Goal: Information Seeking & Learning: Learn about a topic

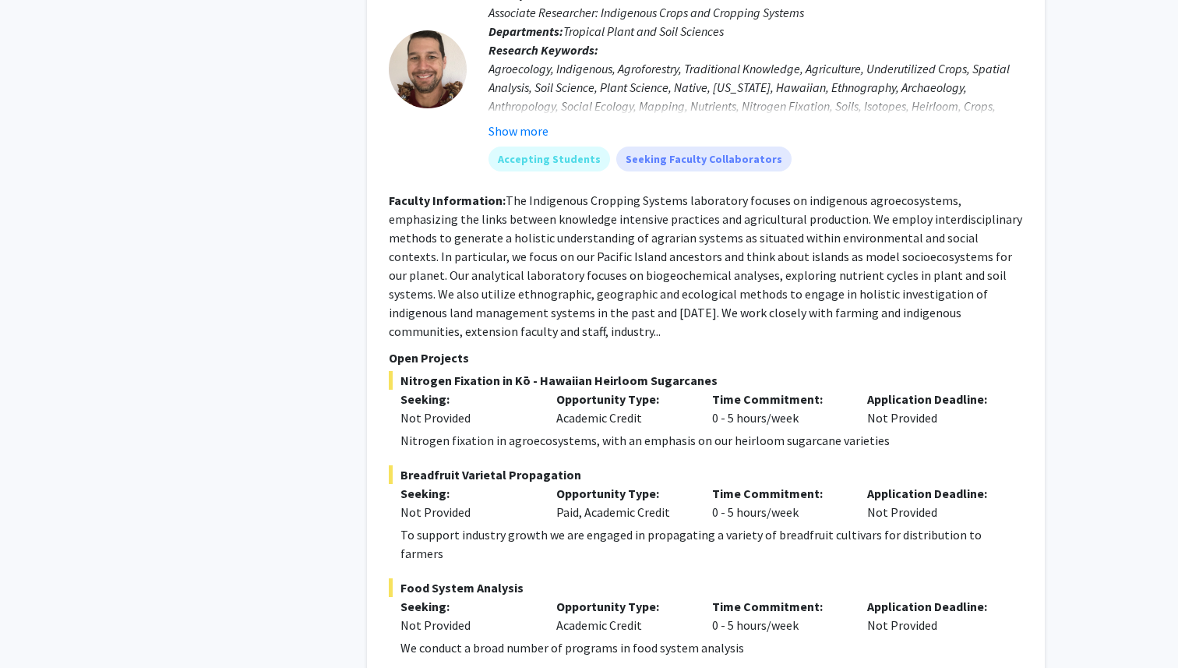
scroll to position [3381, 0]
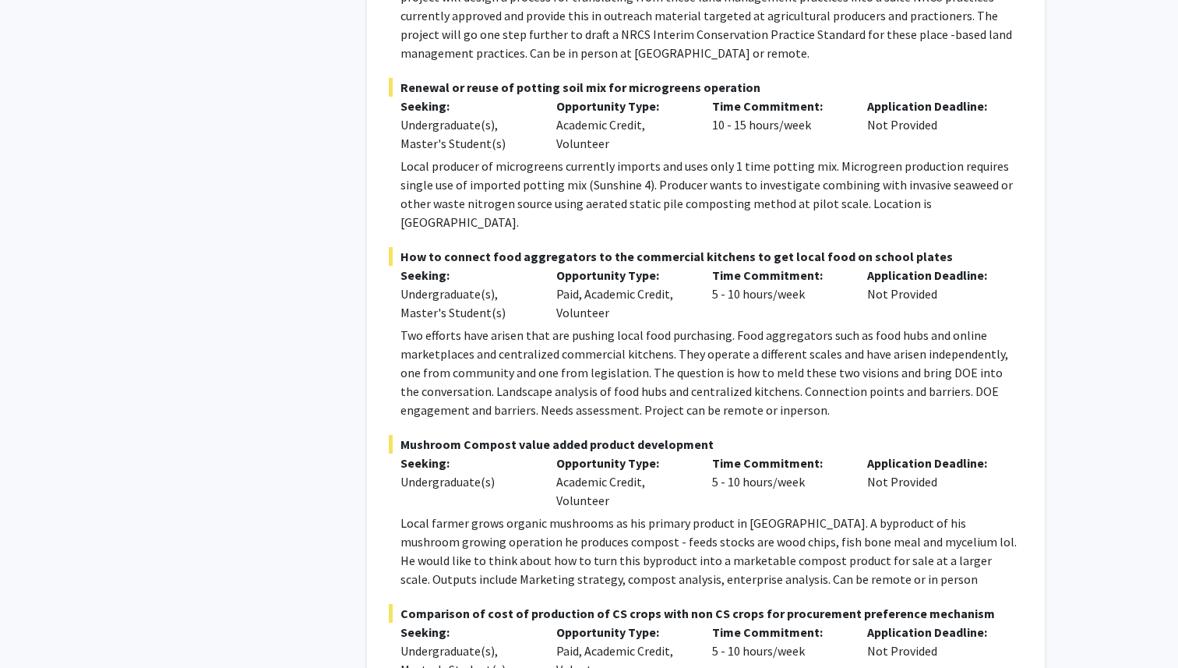
scroll to position [0, 0]
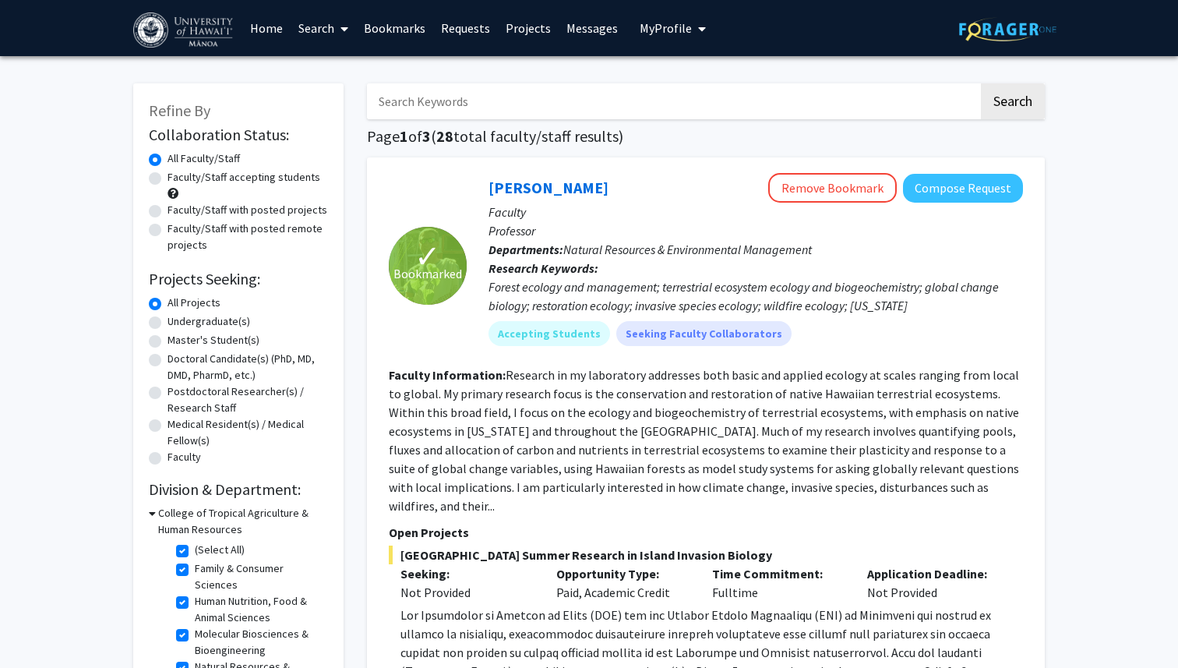
click at [666, 25] on span "My Profile" at bounding box center [666, 28] width 52 height 16
click at [671, 33] on span "My Profile" at bounding box center [666, 28] width 52 height 16
click at [1027, 33] on img at bounding box center [1007, 29] width 97 height 24
checkbox input "false"
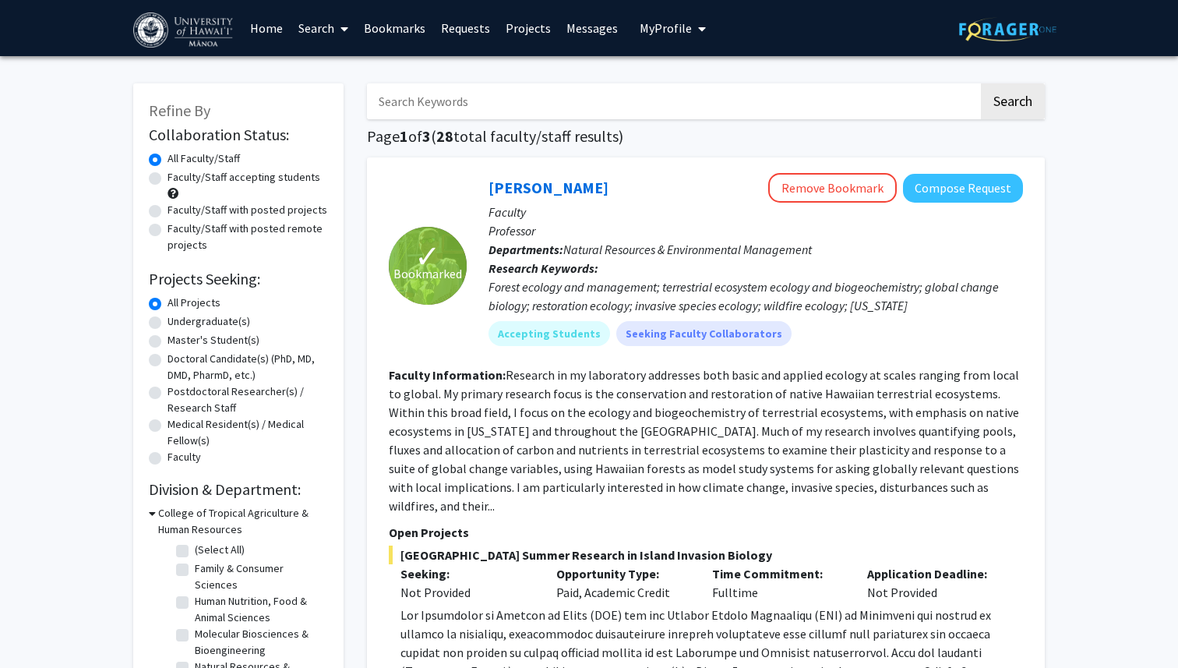
checkbox input "false"
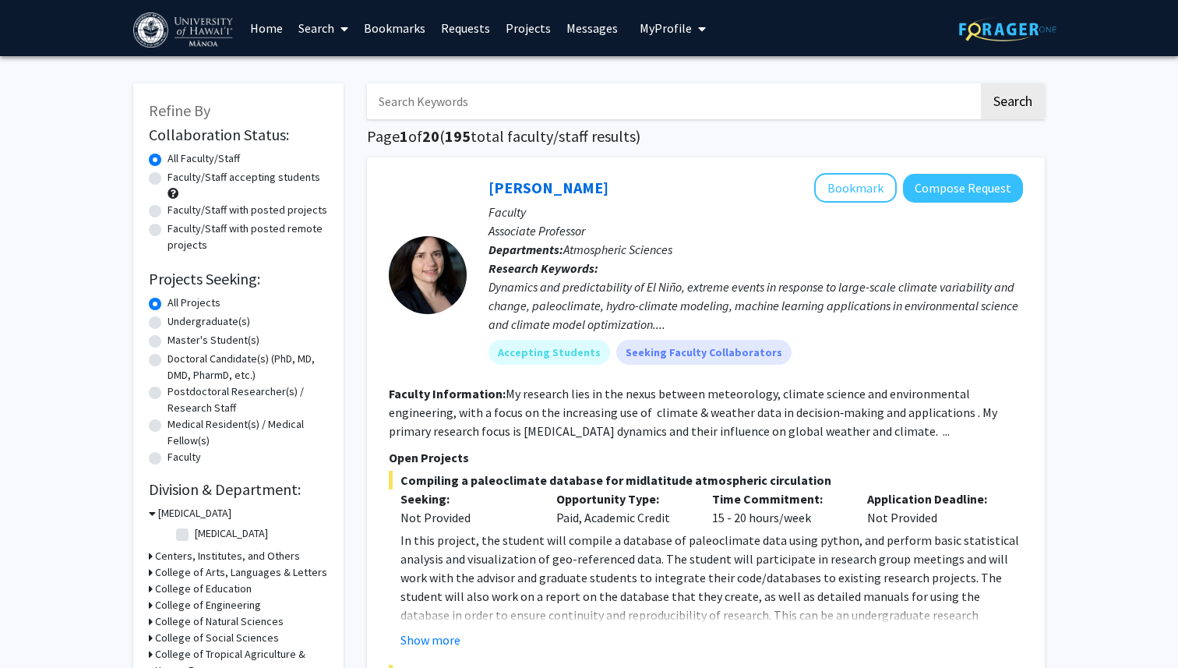
click at [391, 26] on link "Bookmarks" at bounding box center [394, 28] width 77 height 55
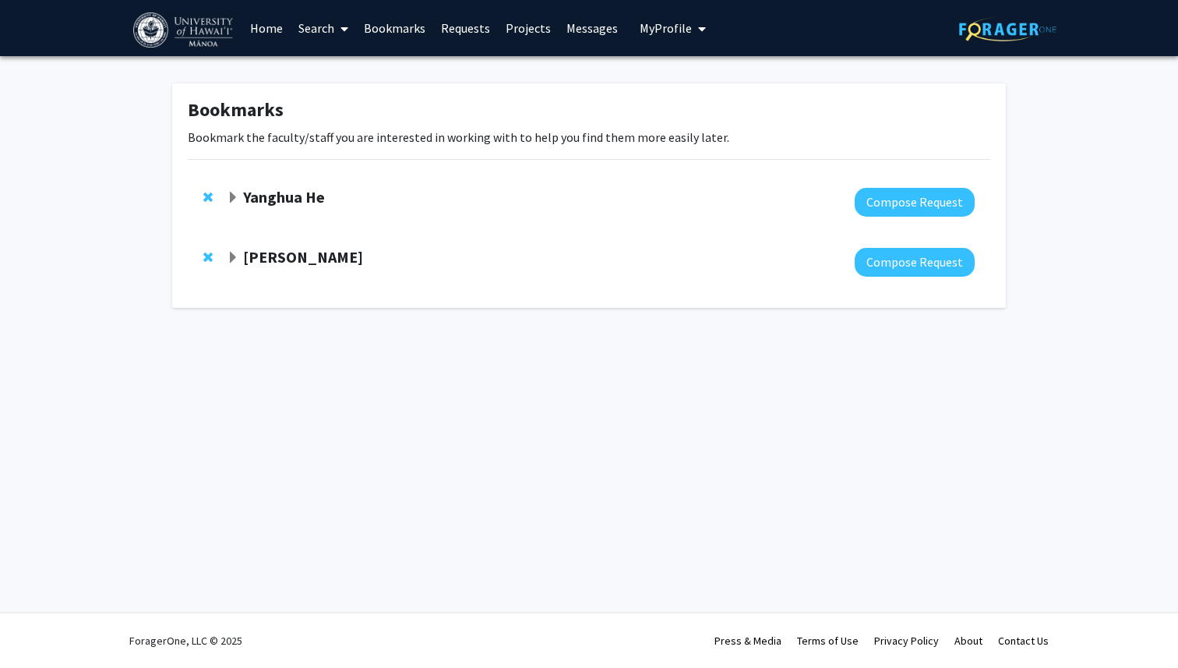
click at [245, 263] on strong "[PERSON_NAME]" at bounding box center [303, 256] width 120 height 19
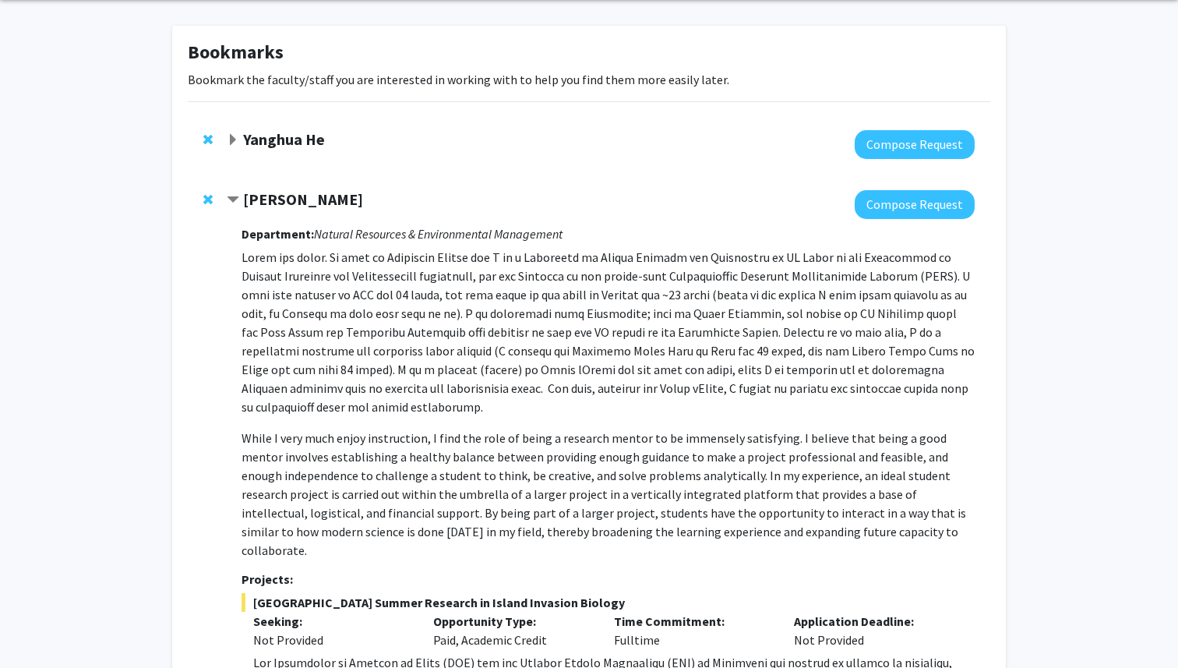
scroll to position [62, 0]
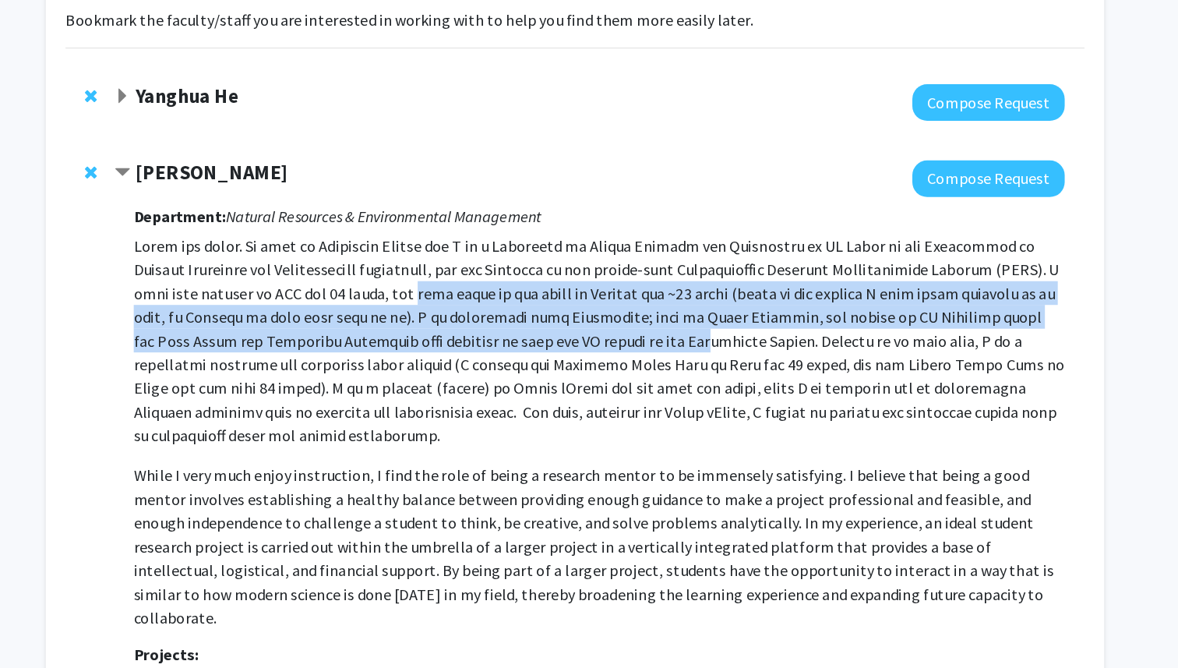
drag, startPoint x: 514, startPoint y: 290, endPoint x: 676, endPoint y: 320, distance: 164.8
click at [676, 320] on p at bounding box center [607, 327] width 733 height 168
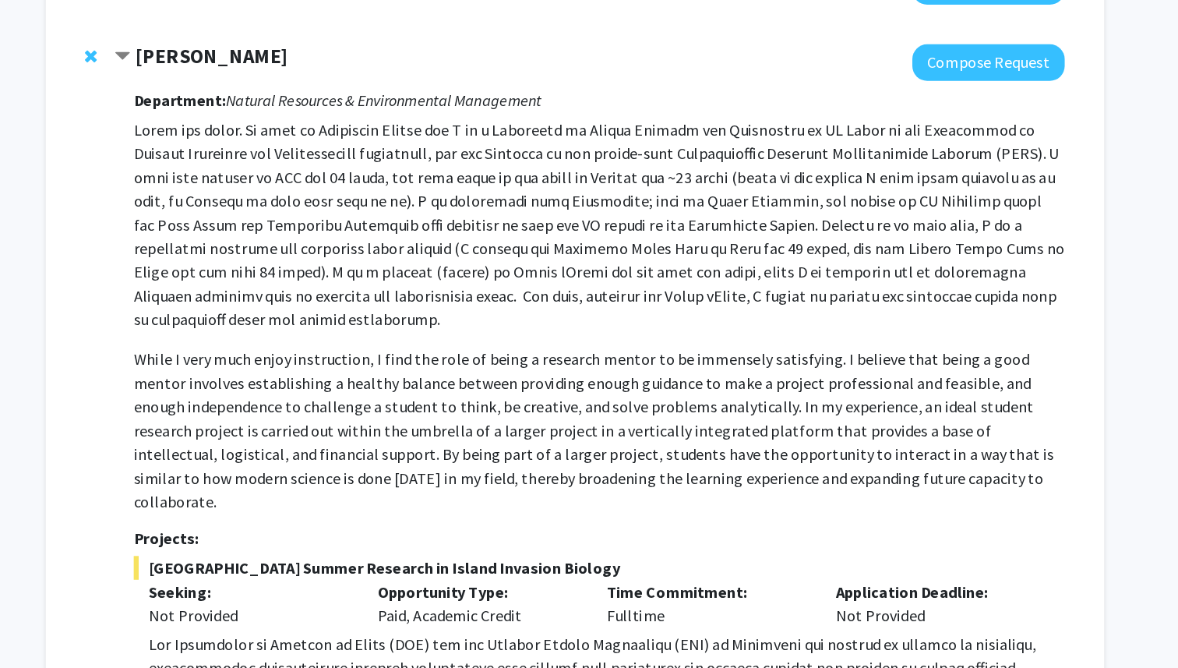
scroll to position [76, 0]
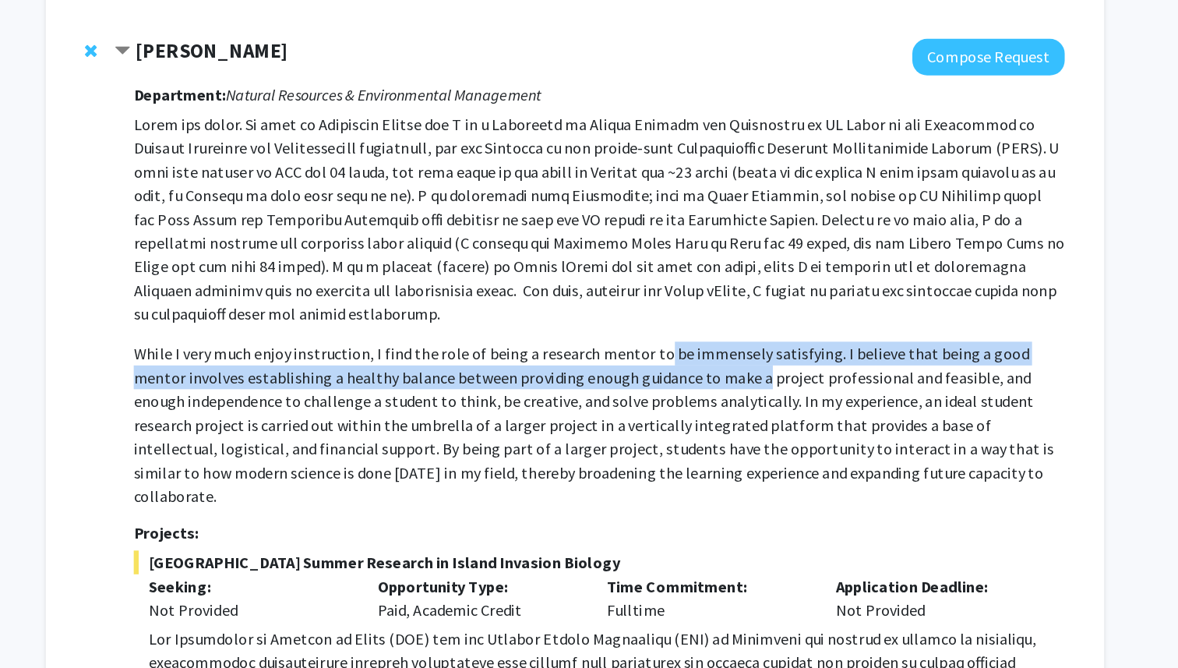
drag, startPoint x: 650, startPoint y: 418, endPoint x: 685, endPoint y: 443, distance: 43.0
click at [685, 443] on p "While I very much enjoy instruction, I find the role of being a research mentor…" at bounding box center [607, 476] width 733 height 131
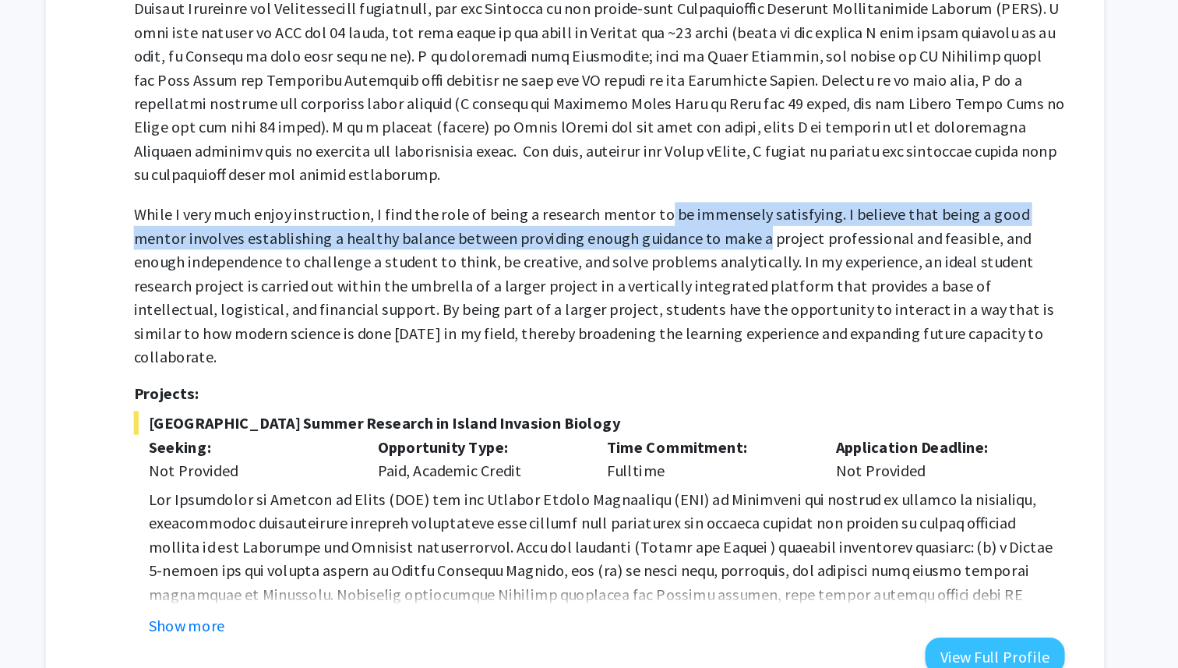
scroll to position [186, 0]
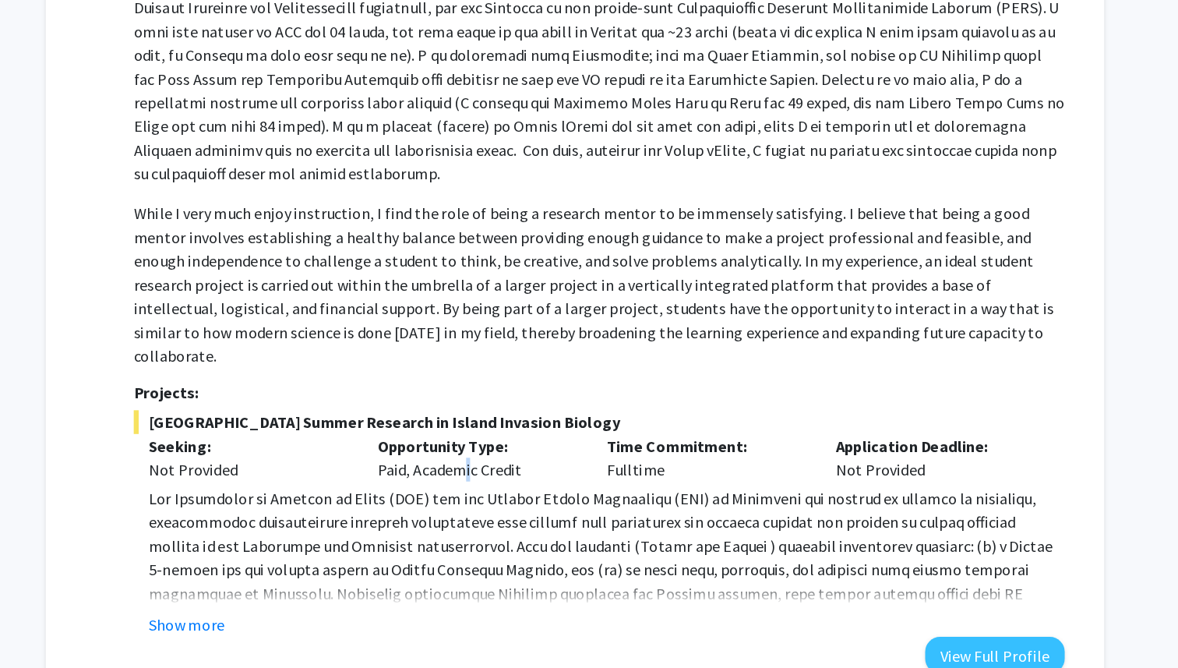
drag, startPoint x: 495, startPoint y: 492, endPoint x: 512, endPoint y: 492, distance: 16.4
click at [512, 492] on div "Opportunity Type: Paid, Academic Credit" at bounding box center [511, 501] width 181 height 37
click at [534, 493] on div "Opportunity Type: Paid, Academic Credit" at bounding box center [511, 501] width 181 height 37
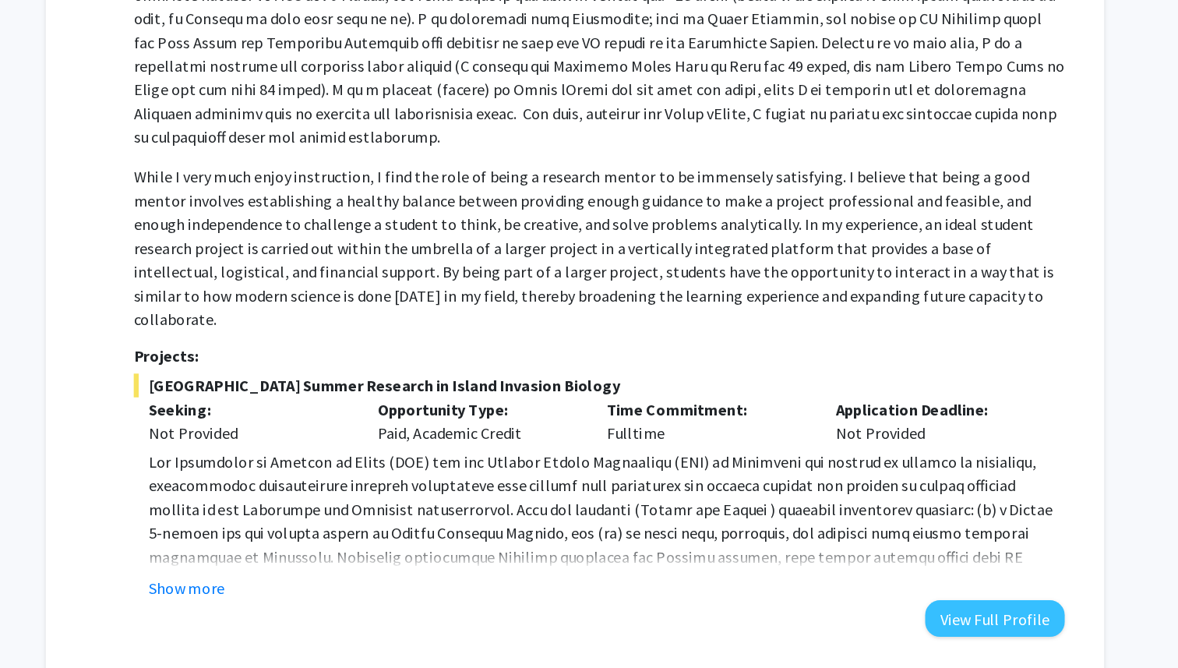
scroll to position [284, 0]
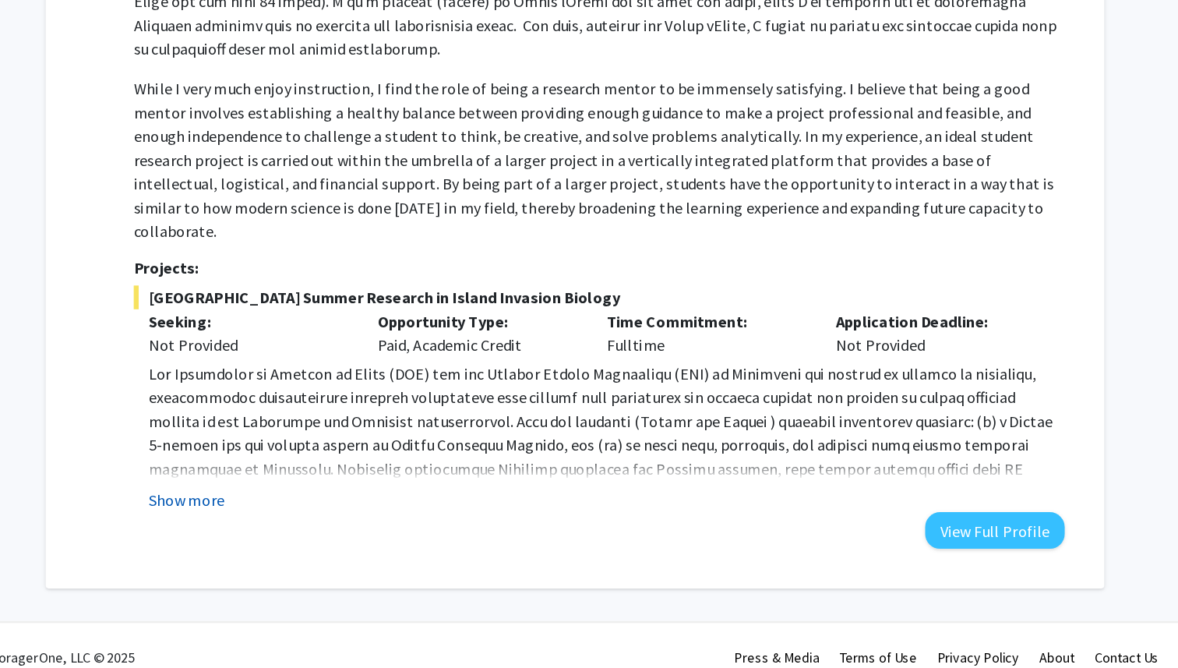
click at [275, 526] on button "Show more" at bounding box center [283, 535] width 60 height 19
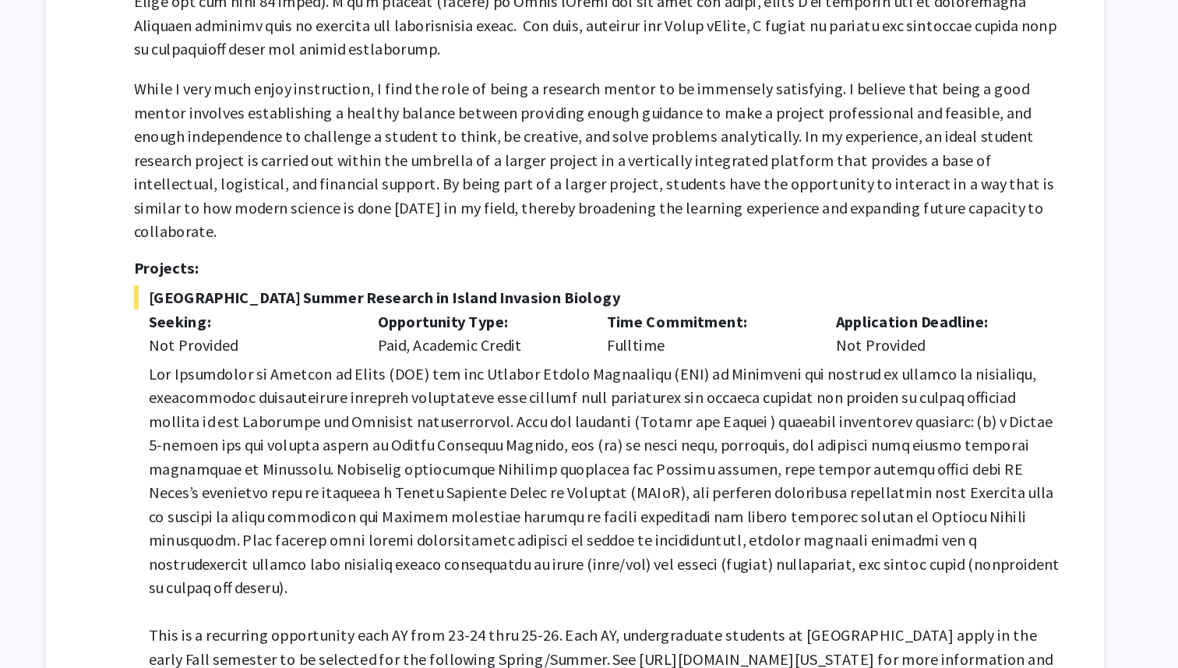
click at [594, 489] on span at bounding box center [611, 520] width 717 height 184
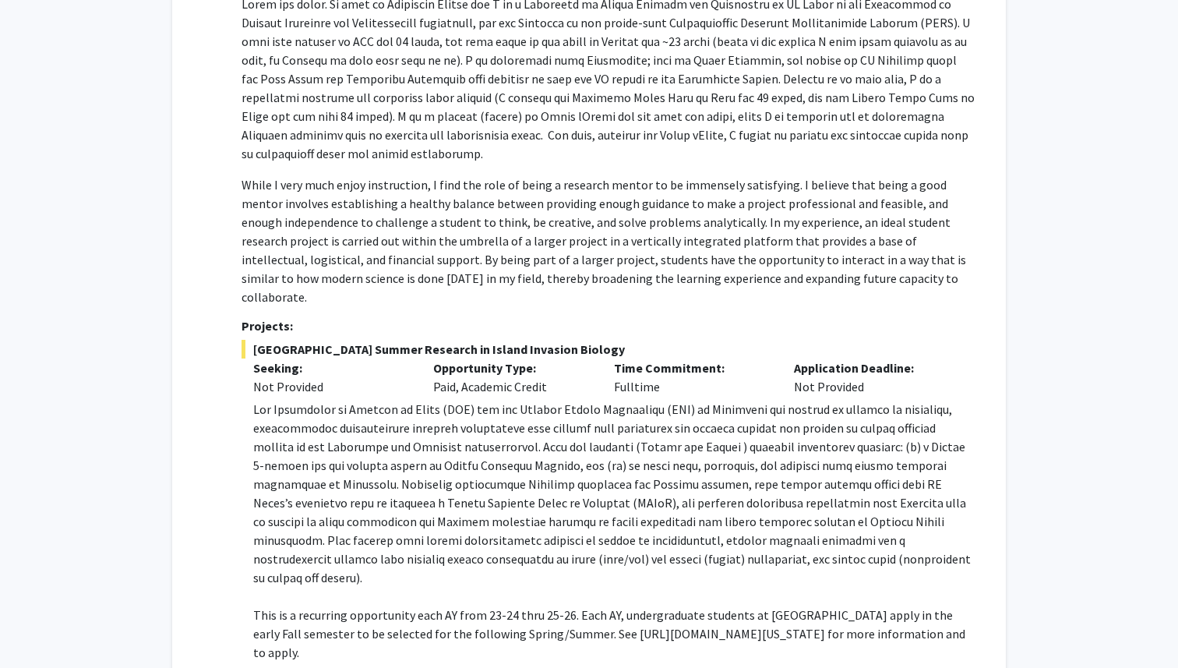
scroll to position [314, 0]
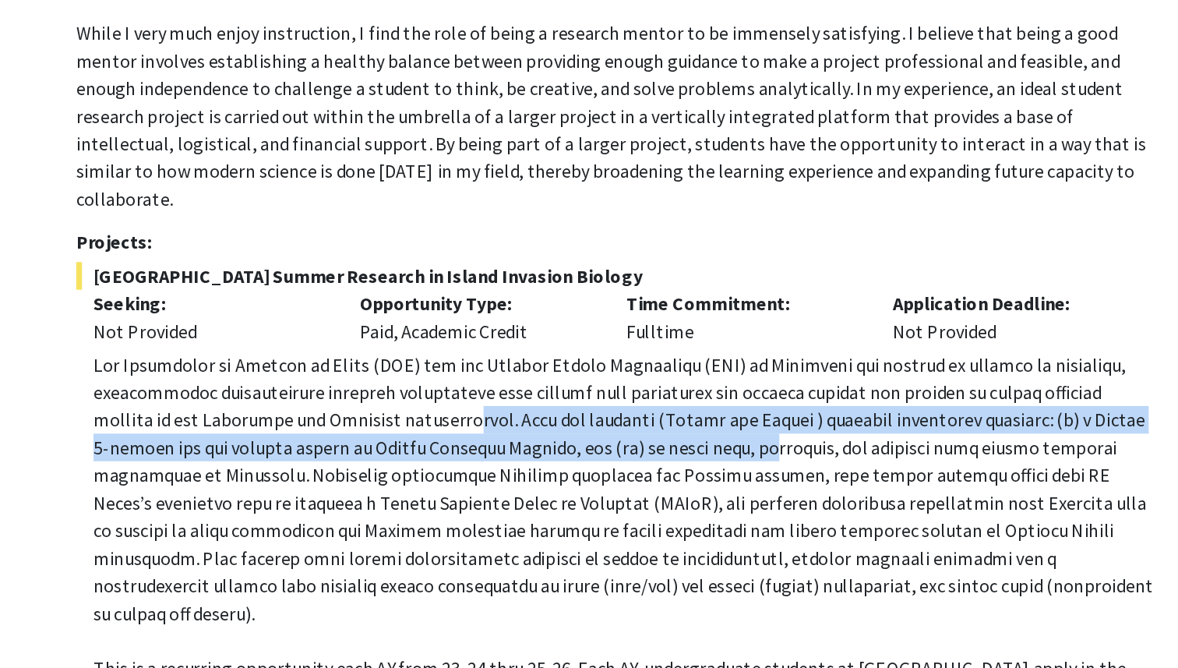
drag, startPoint x: 465, startPoint y: 426, endPoint x: 633, endPoint y: 449, distance: 169.8
click at [633, 449] on span at bounding box center [611, 490] width 717 height 184
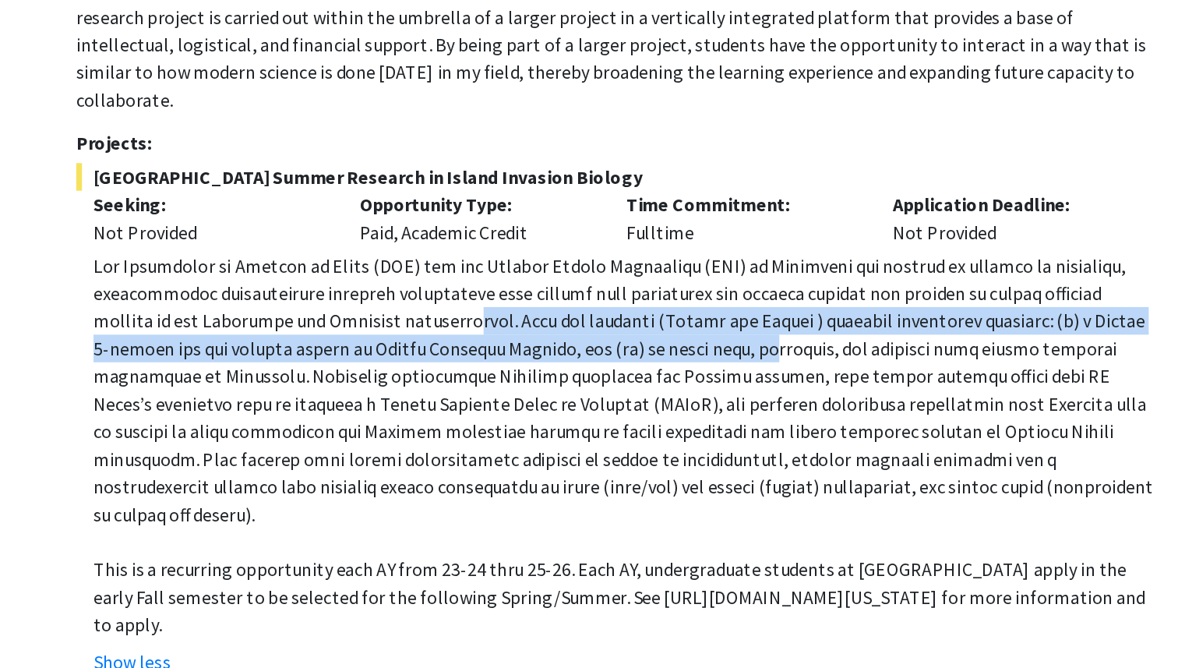
scroll to position [332, 0]
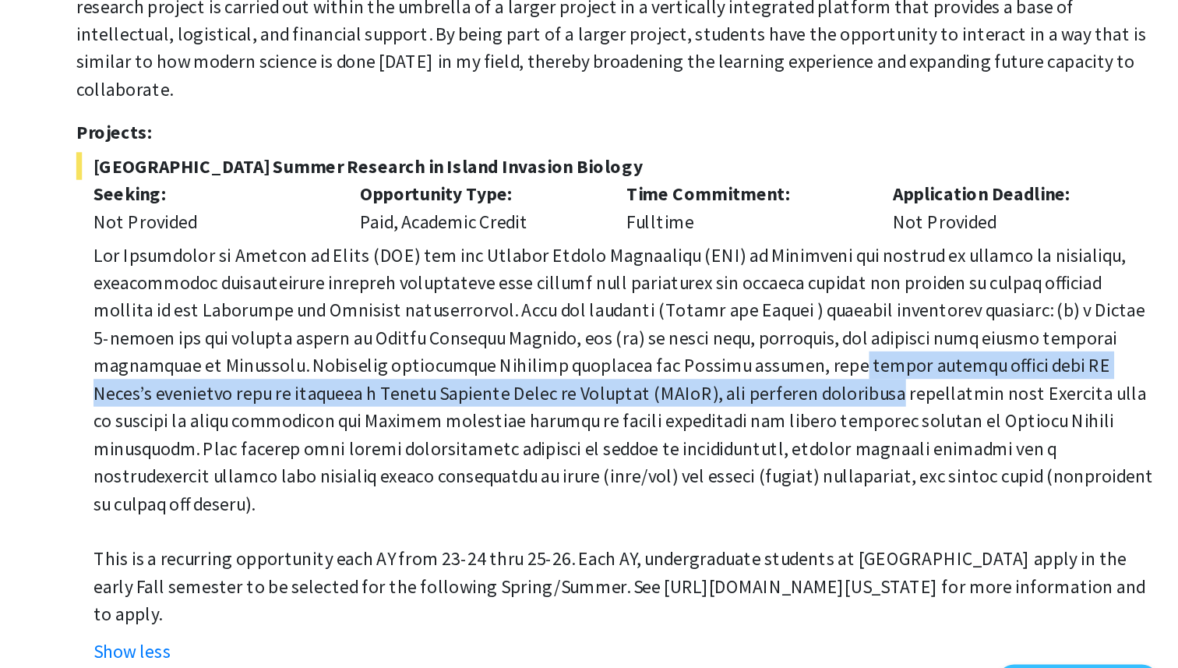
drag, startPoint x: 671, startPoint y: 439, endPoint x: 664, endPoint y: 463, distance: 25.1
click at [664, 463] on span at bounding box center [611, 472] width 717 height 184
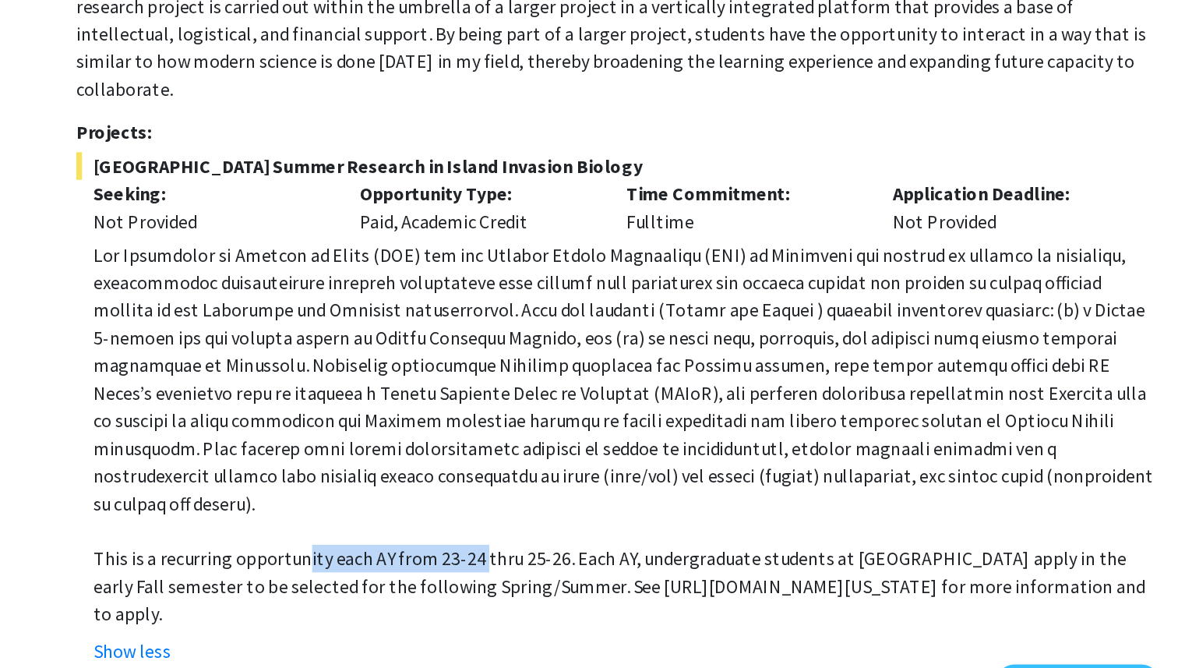
drag, startPoint x: 397, startPoint y: 560, endPoint x: 513, endPoint y: 562, distance: 115.3
click at [513, 584] on p "This is a recurring opportunity each AY from 23-24 thru 25-26. Each AY, undergr…" at bounding box center [613, 612] width 721 height 56
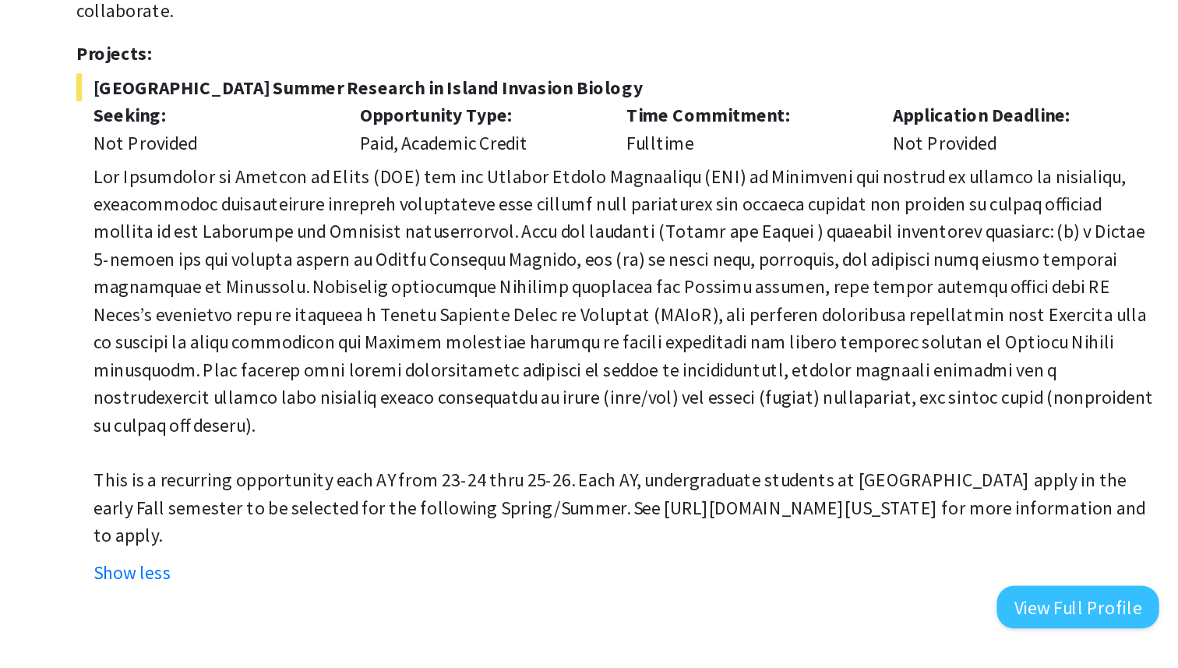
scroll to position [407, 0]
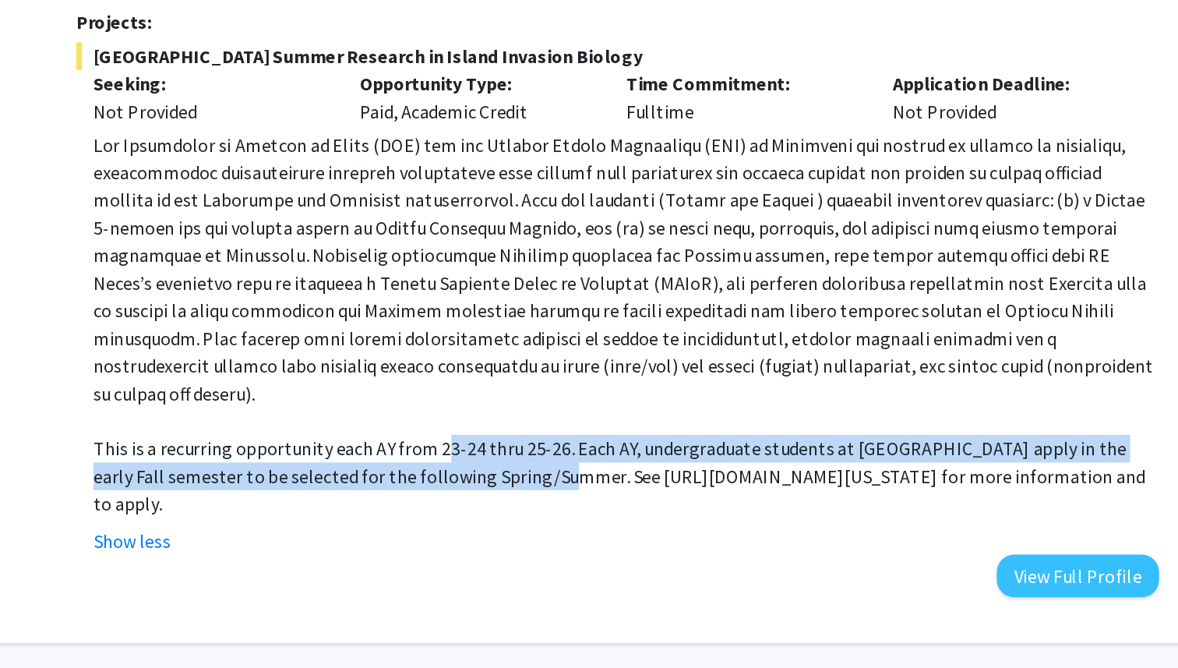
drag, startPoint x: 485, startPoint y: 483, endPoint x: 521, endPoint y: 492, distance: 37.0
click at [521, 509] on p "This is a recurring opportunity each AY from 23-24 thru 25-26. Each AY, undergr…" at bounding box center [613, 537] width 721 height 56
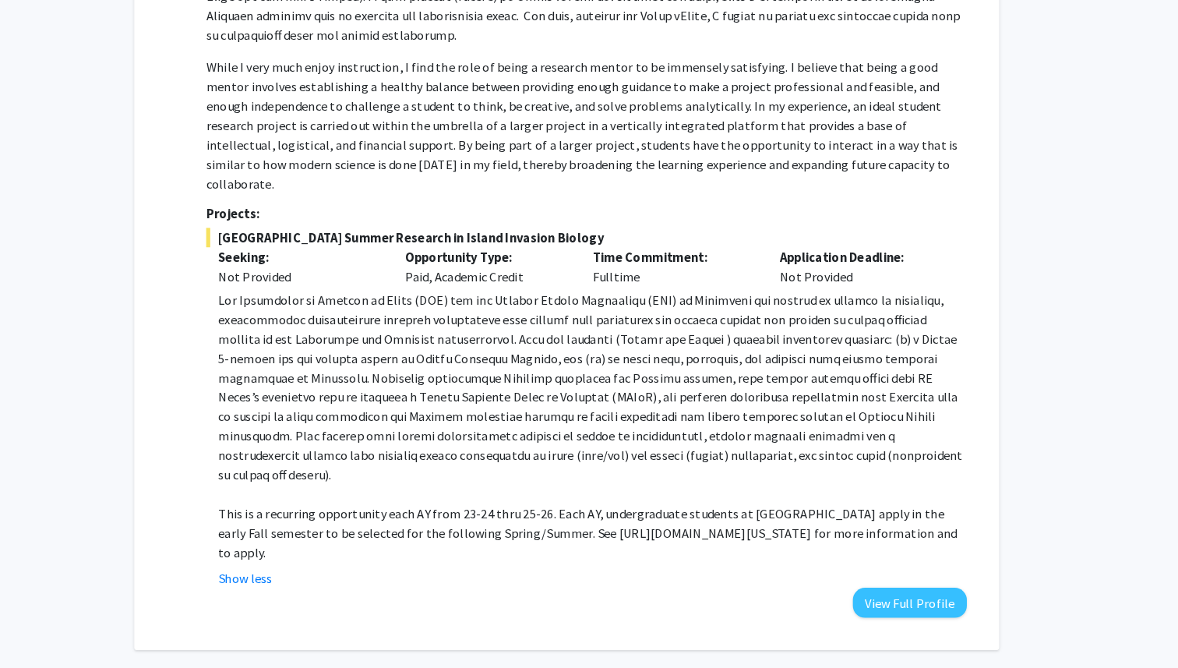
scroll to position [406, 0]
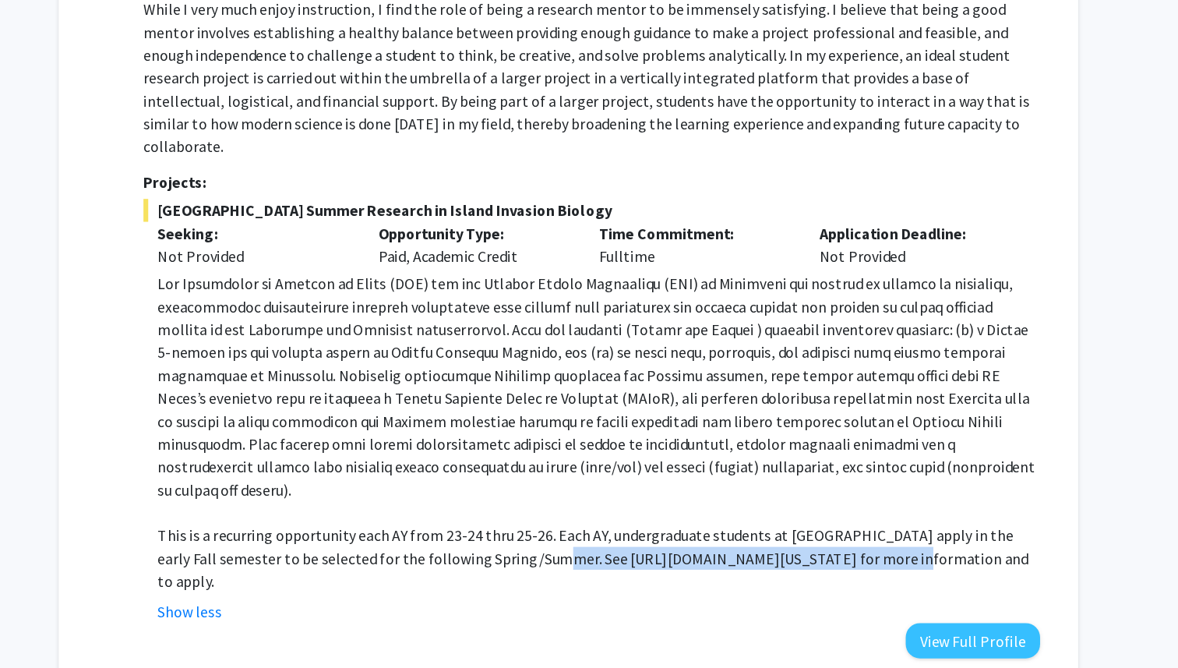
drag, startPoint x: 526, startPoint y: 504, endPoint x: 794, endPoint y: 503, distance: 268.0
click at [794, 510] on p "This is a recurring opportunity each AY from 23-24 thru 25-26. Each AY, undergr…" at bounding box center [613, 538] width 721 height 56
copy p "[URL][DOMAIN_NAME][US_STATE]"
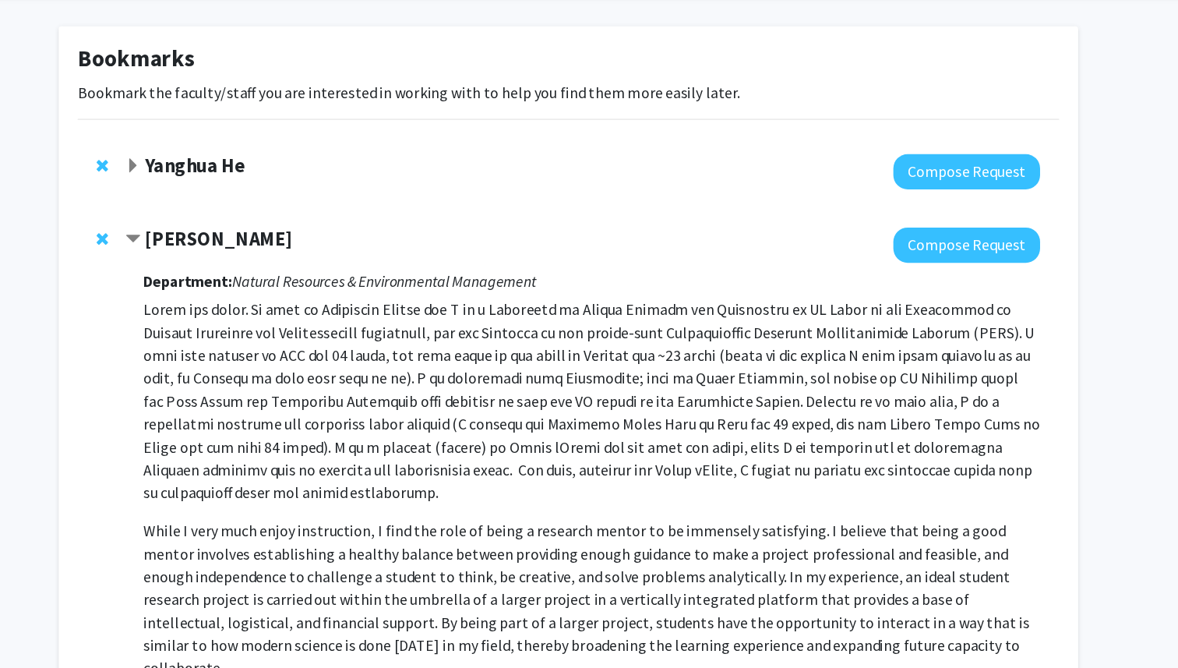
scroll to position [0, 0]
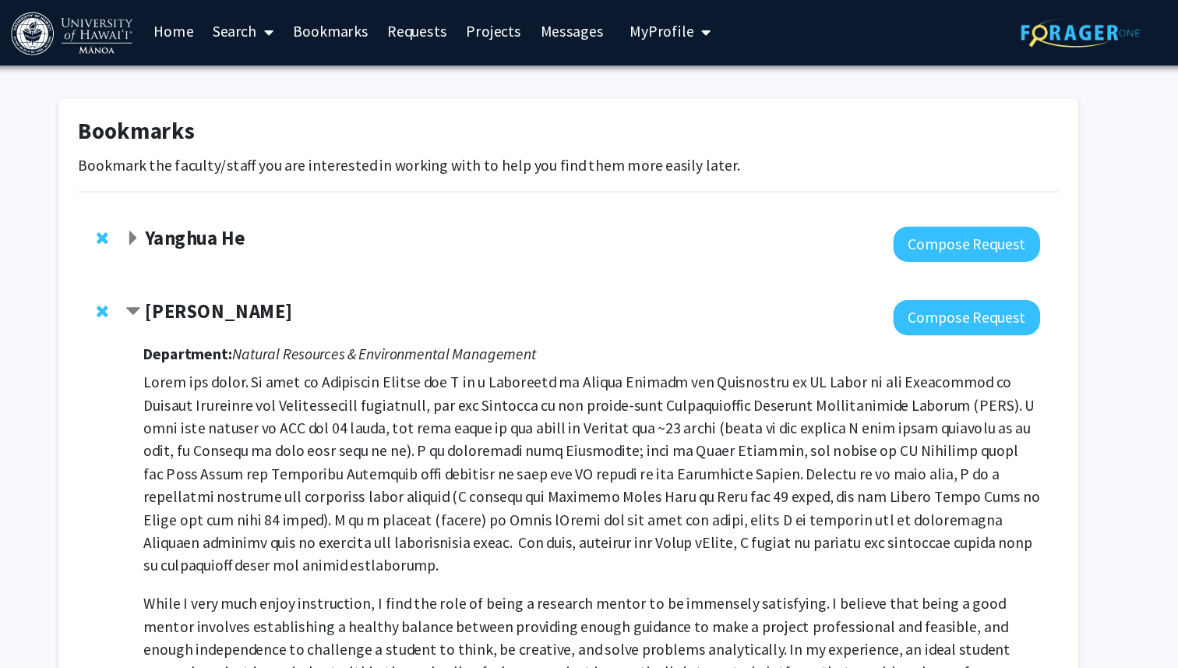
click at [236, 199] on span "Expand Yanghua He Bookmark" at bounding box center [233, 198] width 12 height 12
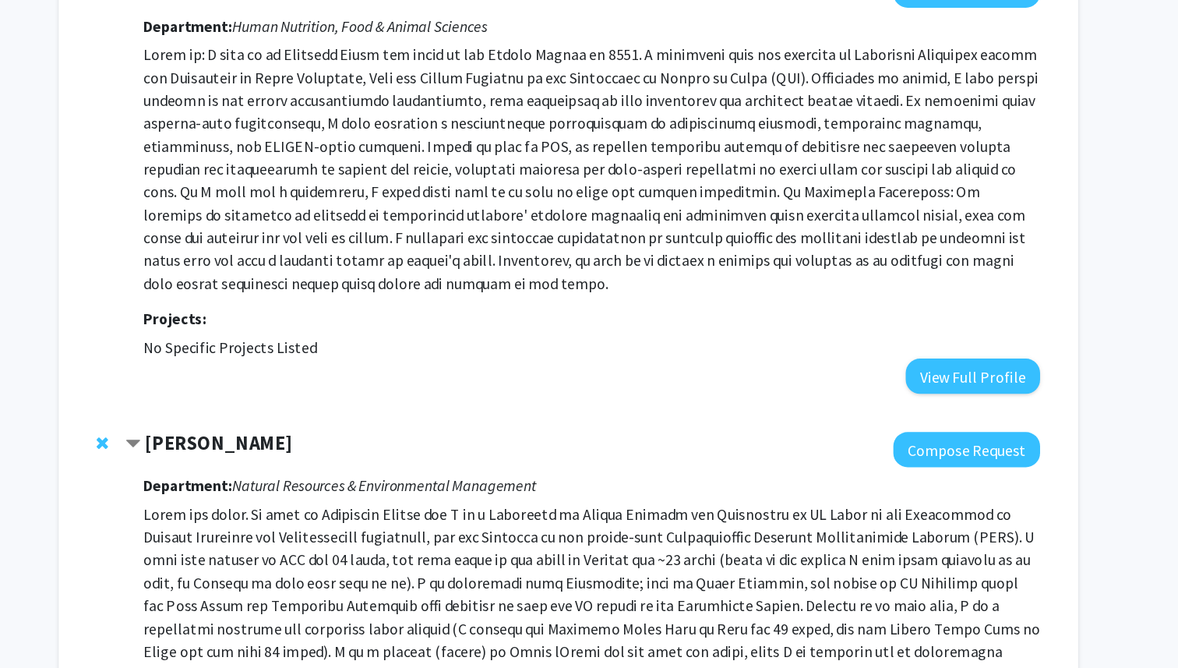
scroll to position [90, 0]
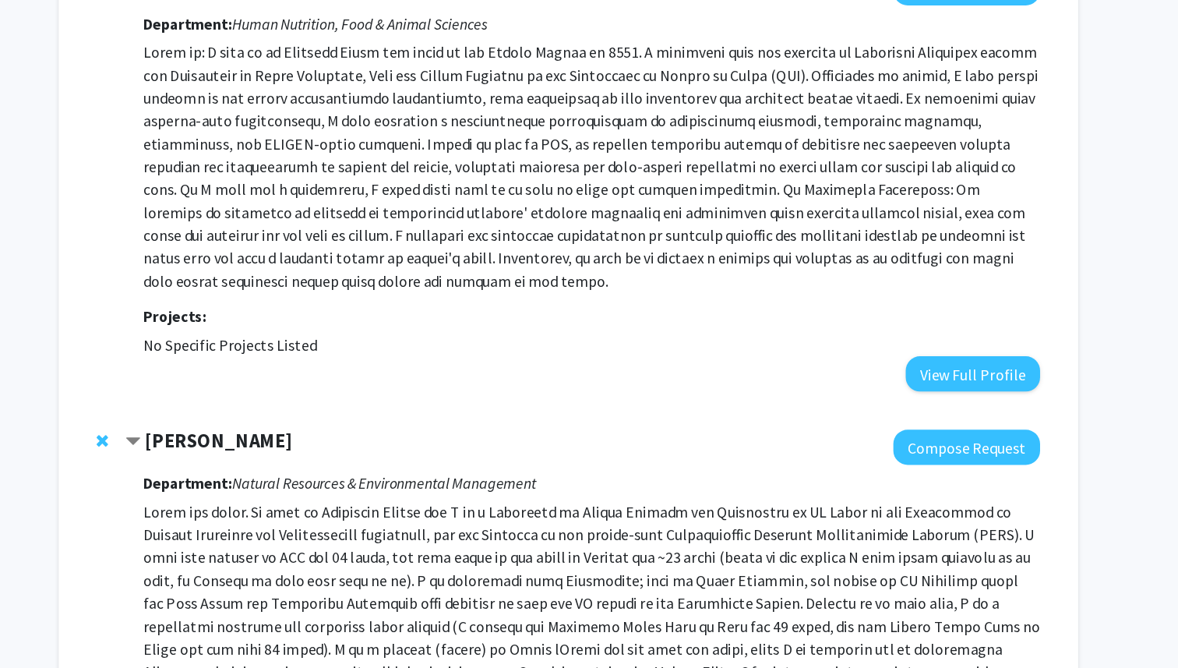
click at [236, 480] on span "Contract Creighton Litton Bookmark" at bounding box center [233, 483] width 12 height 12
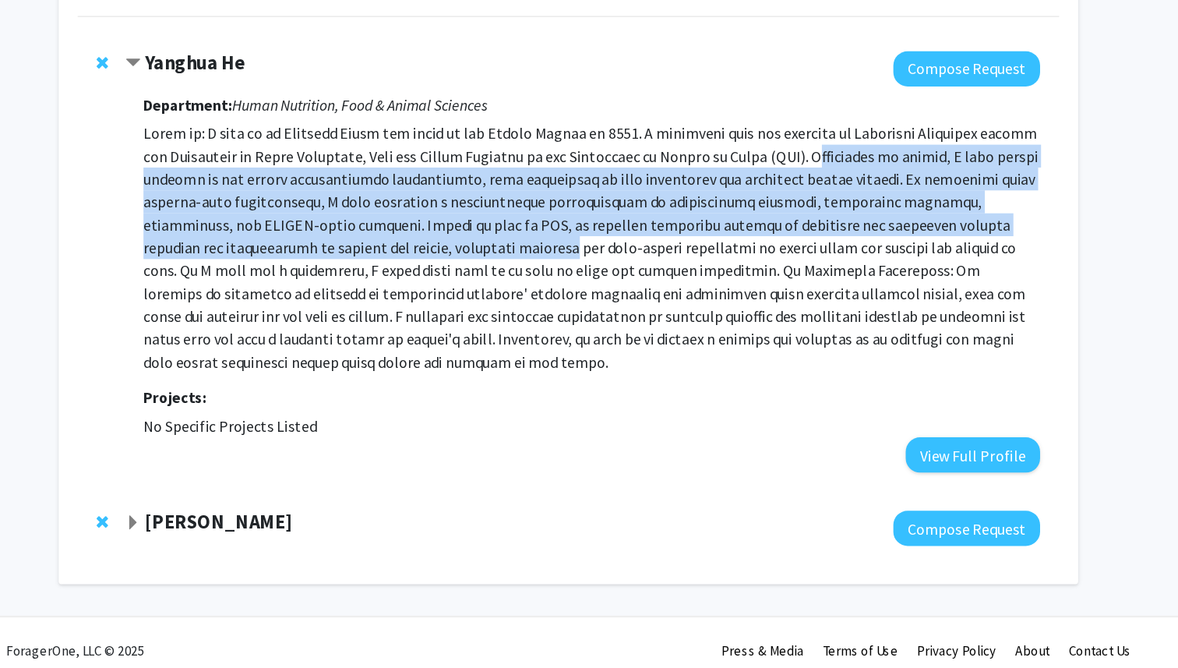
drag, startPoint x: 785, startPoint y: 234, endPoint x: 534, endPoint y: 307, distance: 261.1
click at [534, 307] on p at bounding box center [607, 311] width 733 height 206
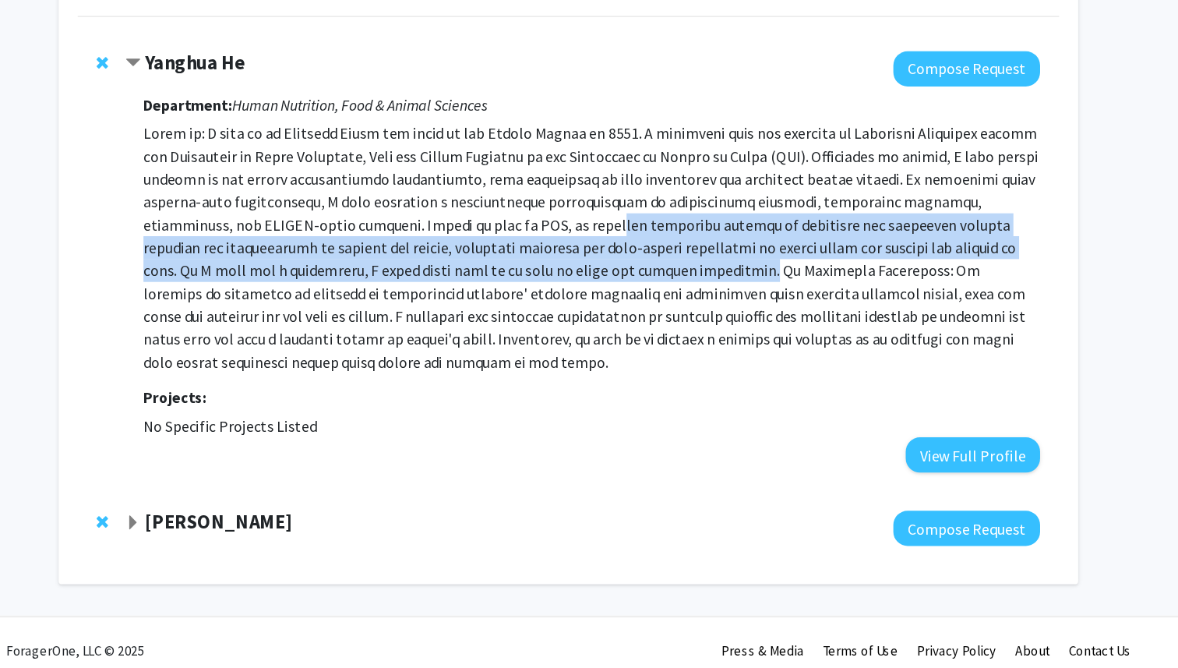
drag, startPoint x: 533, startPoint y: 297, endPoint x: 686, endPoint y: 329, distance: 156.9
click at [686, 329] on p at bounding box center [607, 311] width 733 height 206
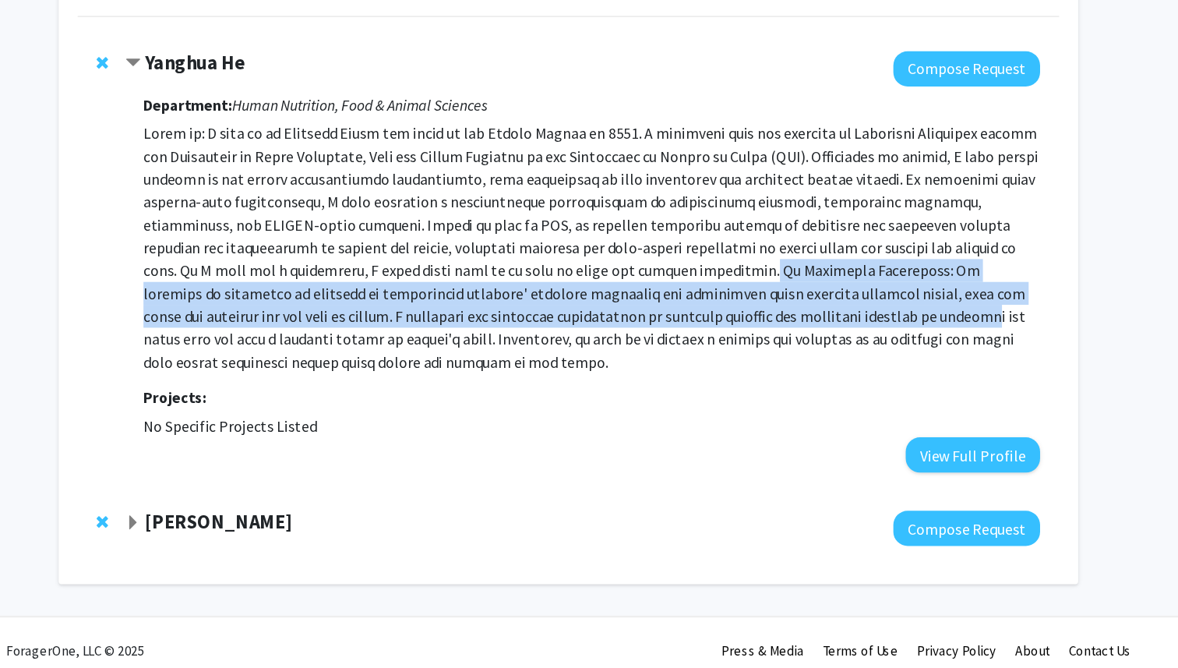
drag, startPoint x: 687, startPoint y: 330, endPoint x: 773, endPoint y: 358, distance: 89.9
click at [773, 358] on p at bounding box center [607, 311] width 733 height 206
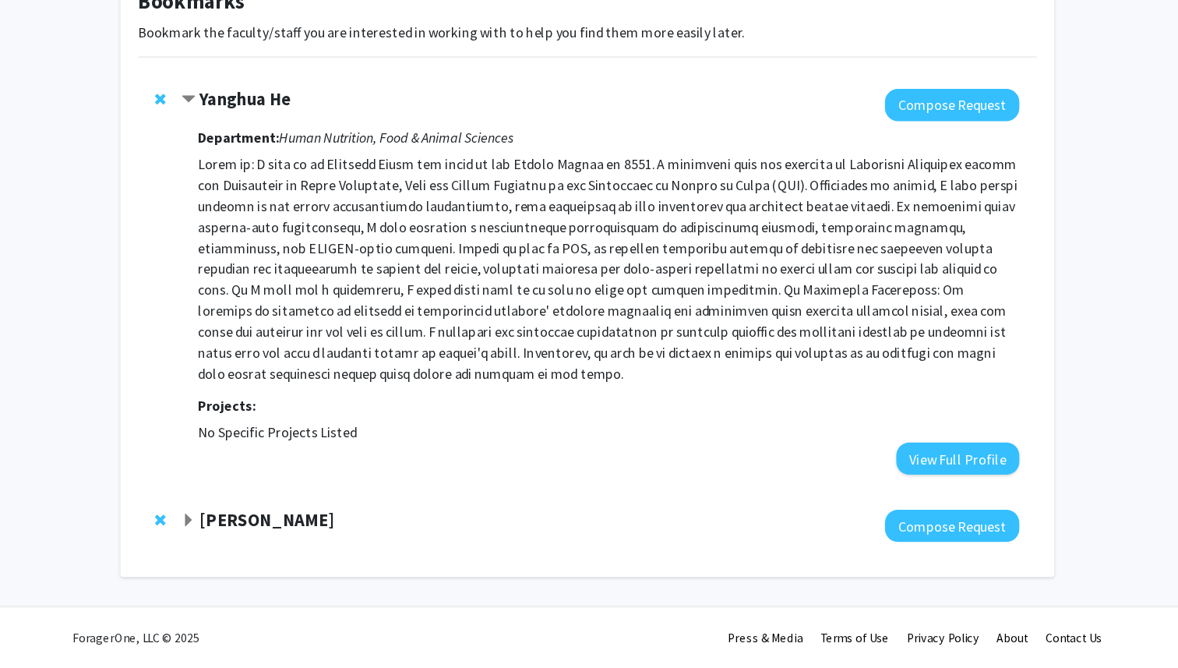
scroll to position [36, 0]
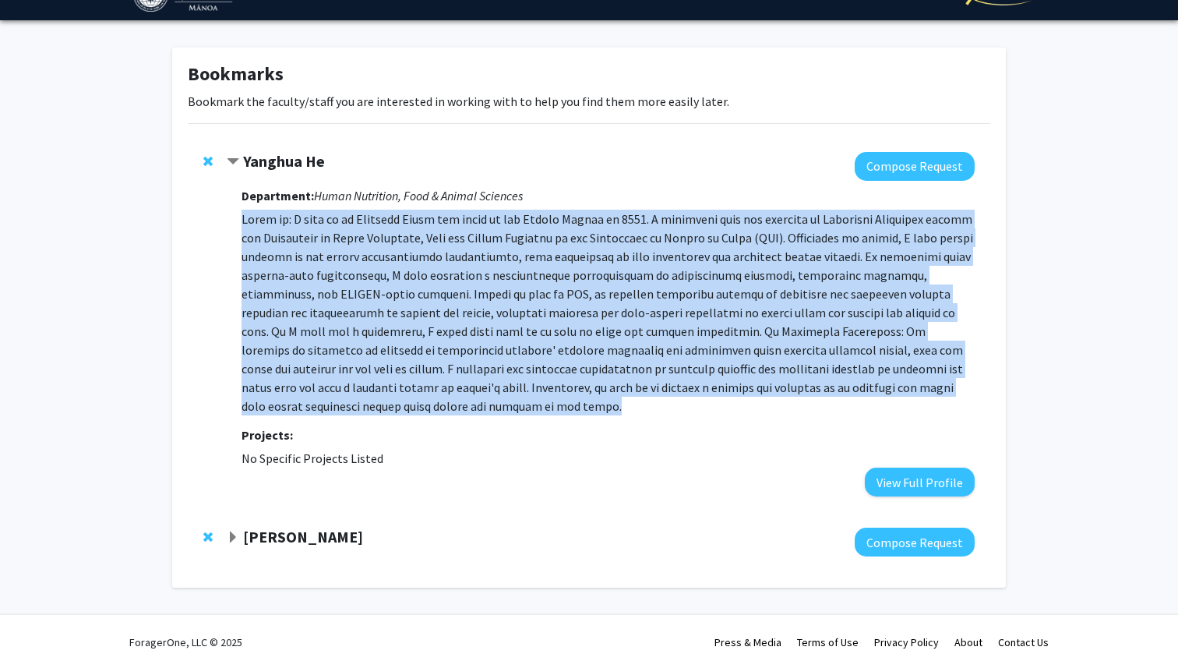
drag, startPoint x: 401, startPoint y: 405, endPoint x: 245, endPoint y: 220, distance: 242.1
click at [245, 220] on p at bounding box center [607, 313] width 733 height 206
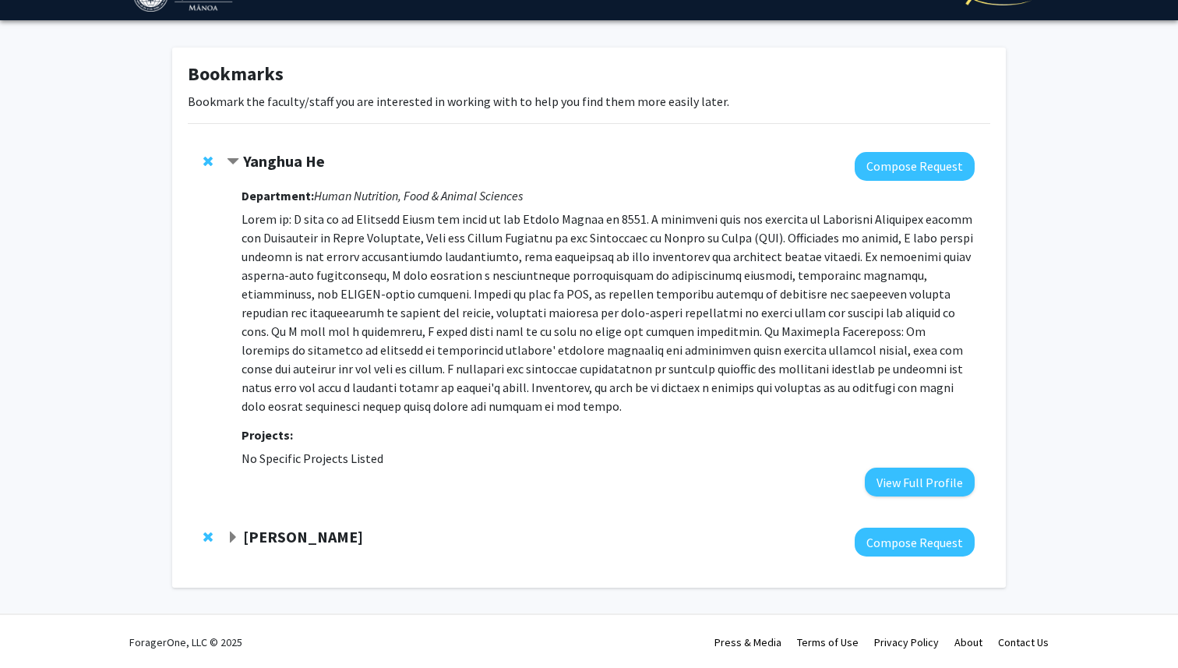
click at [294, 458] on span "No Specific Projects Listed" at bounding box center [312, 458] width 142 height 16
click at [906, 477] on button "View Full Profile" at bounding box center [920, 481] width 110 height 29
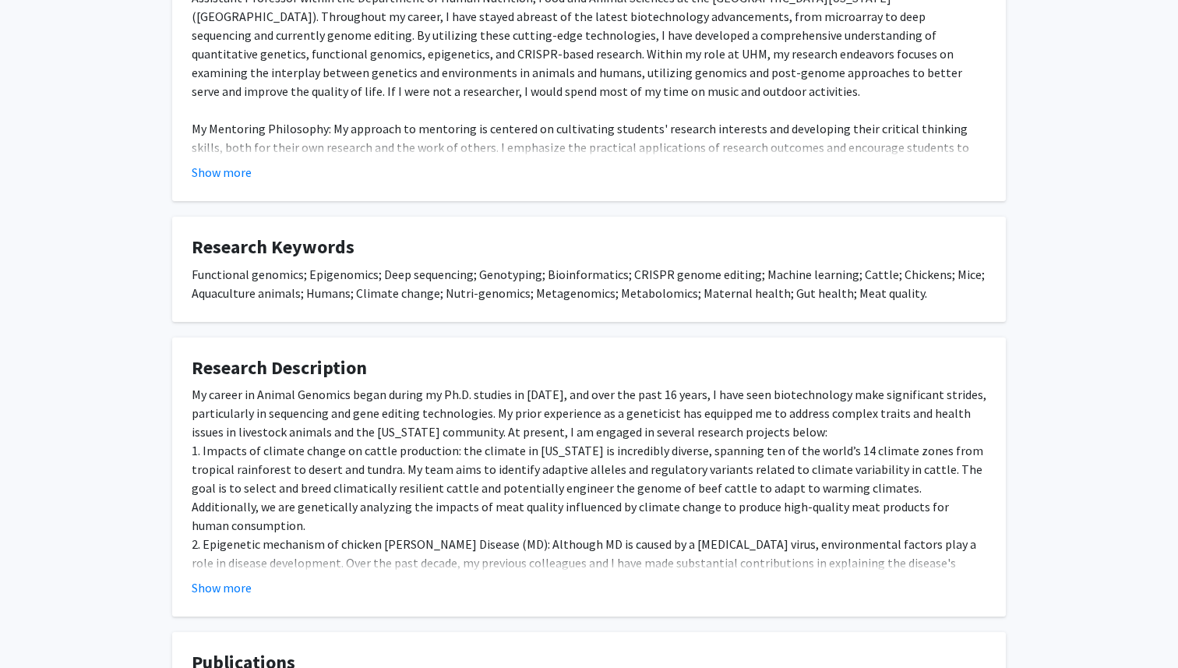
scroll to position [363, 0]
click at [222, 586] on button "Show more" at bounding box center [222, 585] width 60 height 19
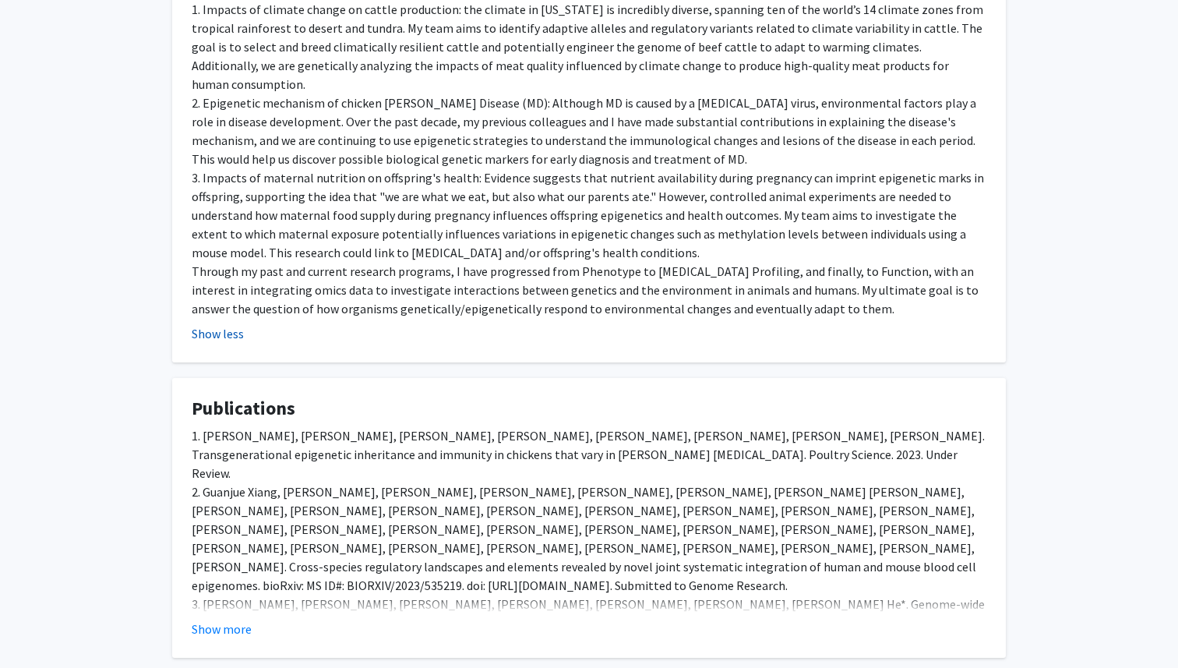
scroll to position [803, 0]
click at [219, 618] on button "Show more" at bounding box center [222, 627] width 60 height 19
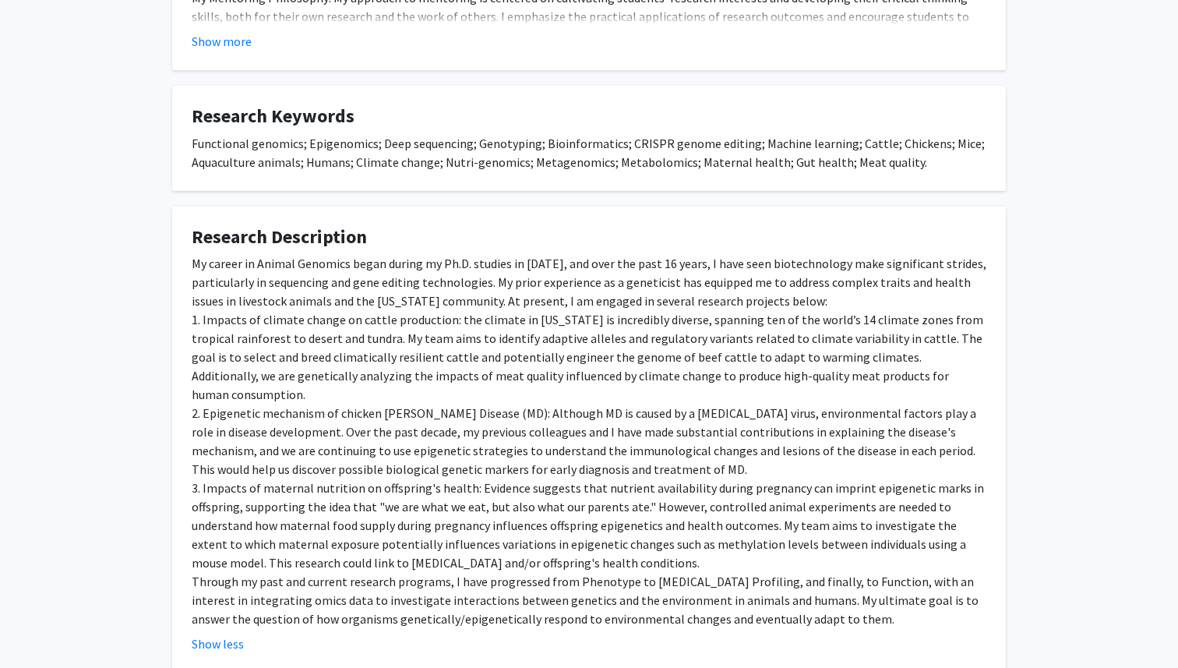
scroll to position [541, 0]
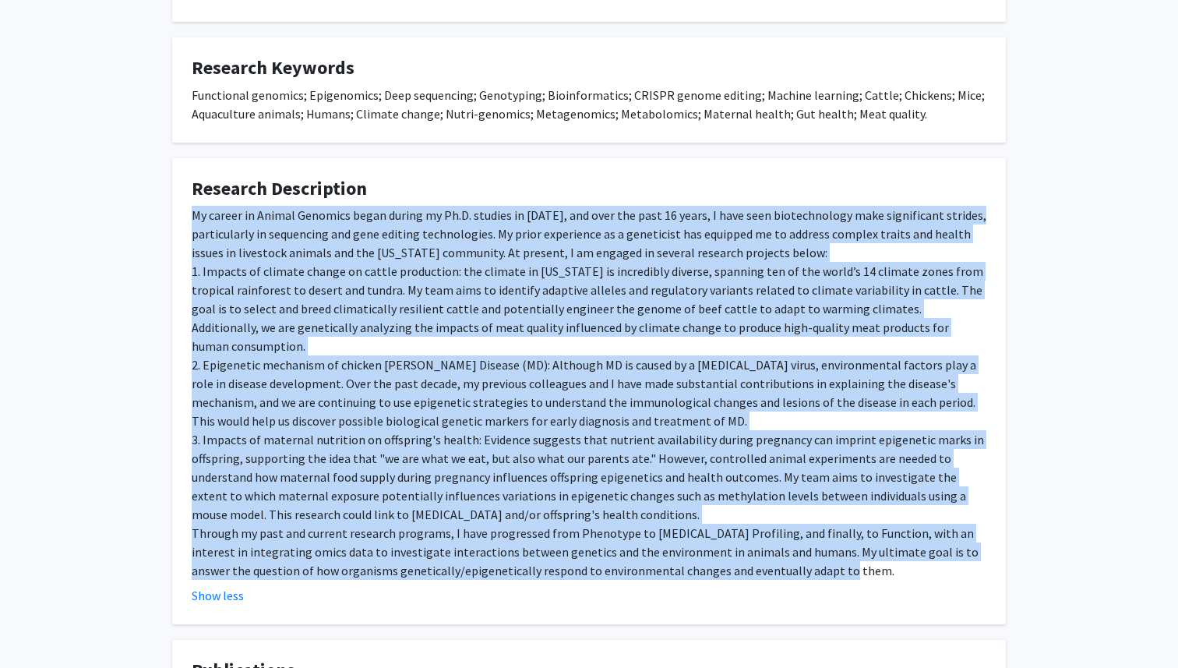
drag, startPoint x: 812, startPoint y: 554, endPoint x: 184, endPoint y: 212, distance: 714.9
click at [184, 212] on fg-card "Research Description My career in Animal Genomics began during my Ph.D. studies…" at bounding box center [588, 391] width 833 height 467
copy div "My career in Animal Genomics began during my Ph.D. studies in 2007, and over th…"
